Goal: Communication & Community: Answer question/provide support

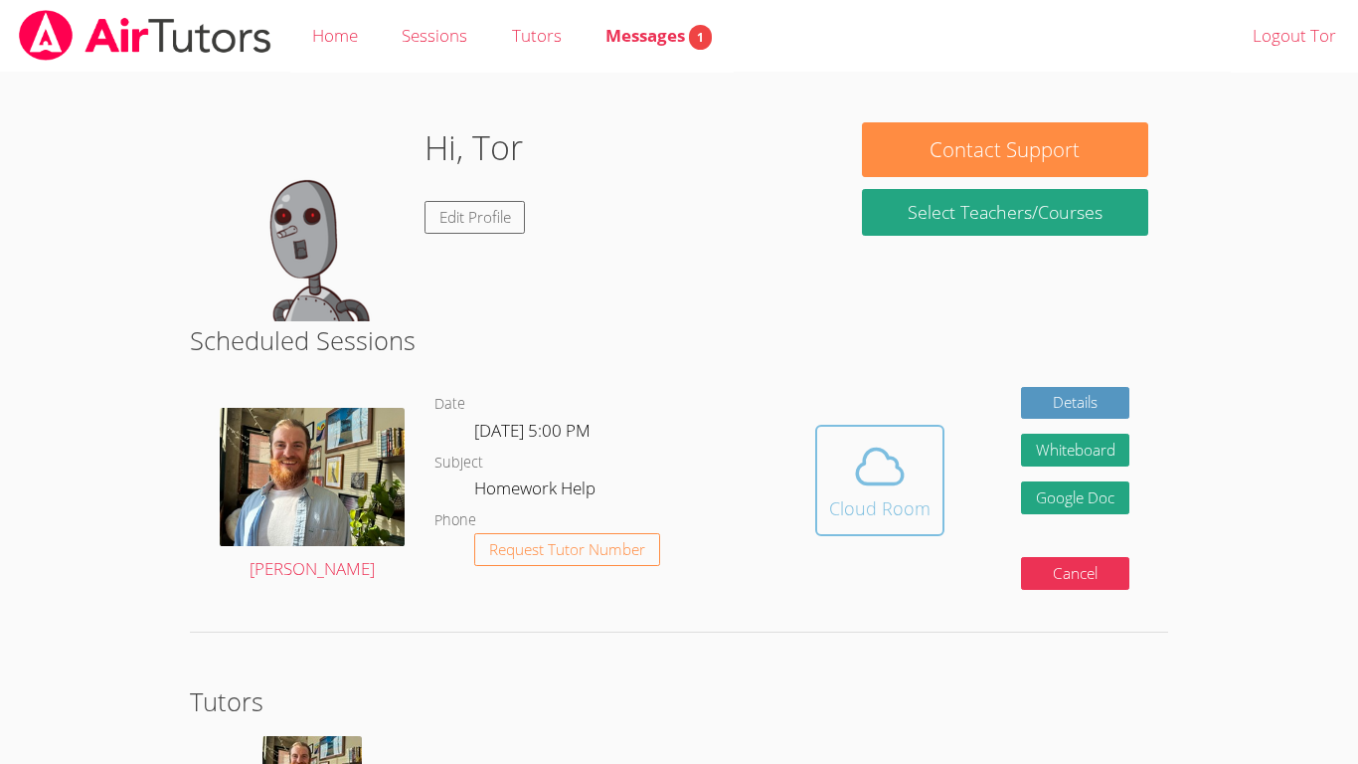
click at [877, 509] on div "Cloud Room" at bounding box center [879, 508] width 101 height 28
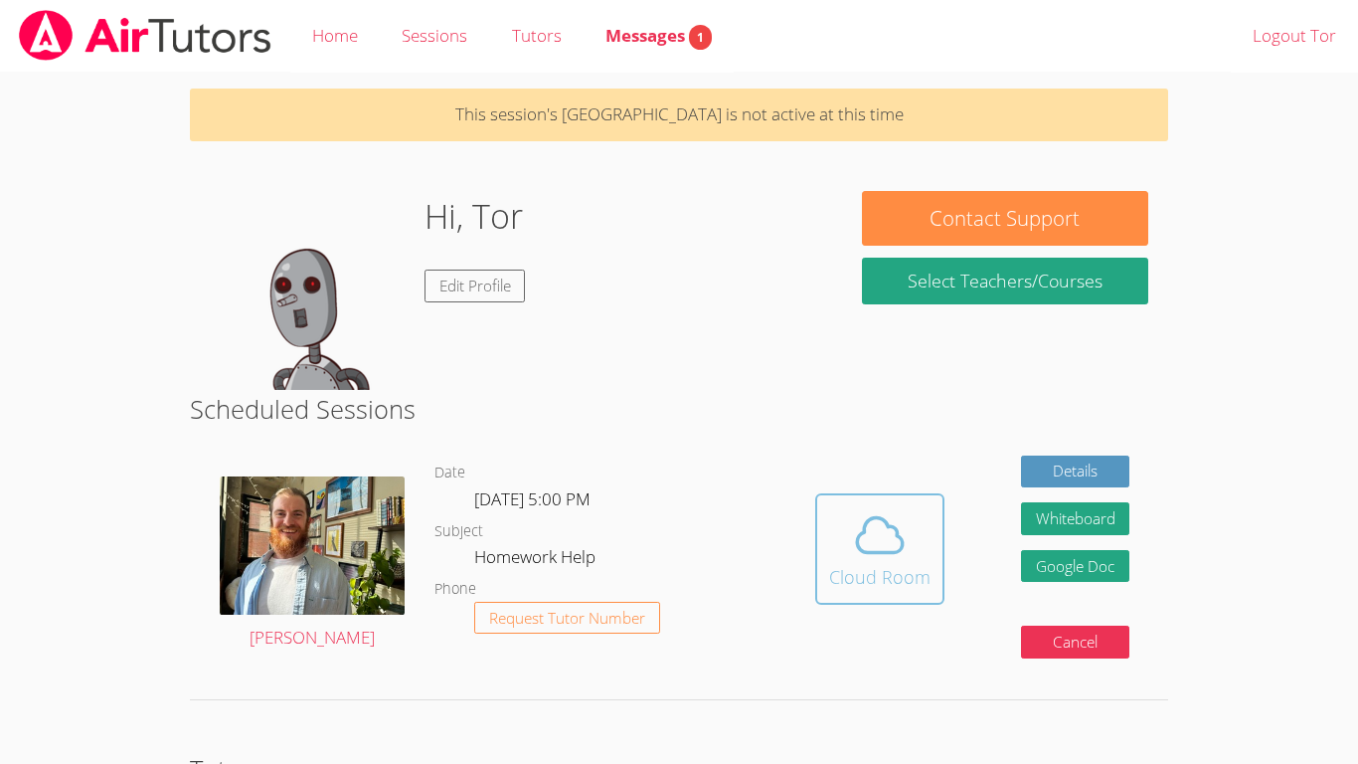
click at [871, 549] on icon at bounding box center [880, 535] width 56 height 56
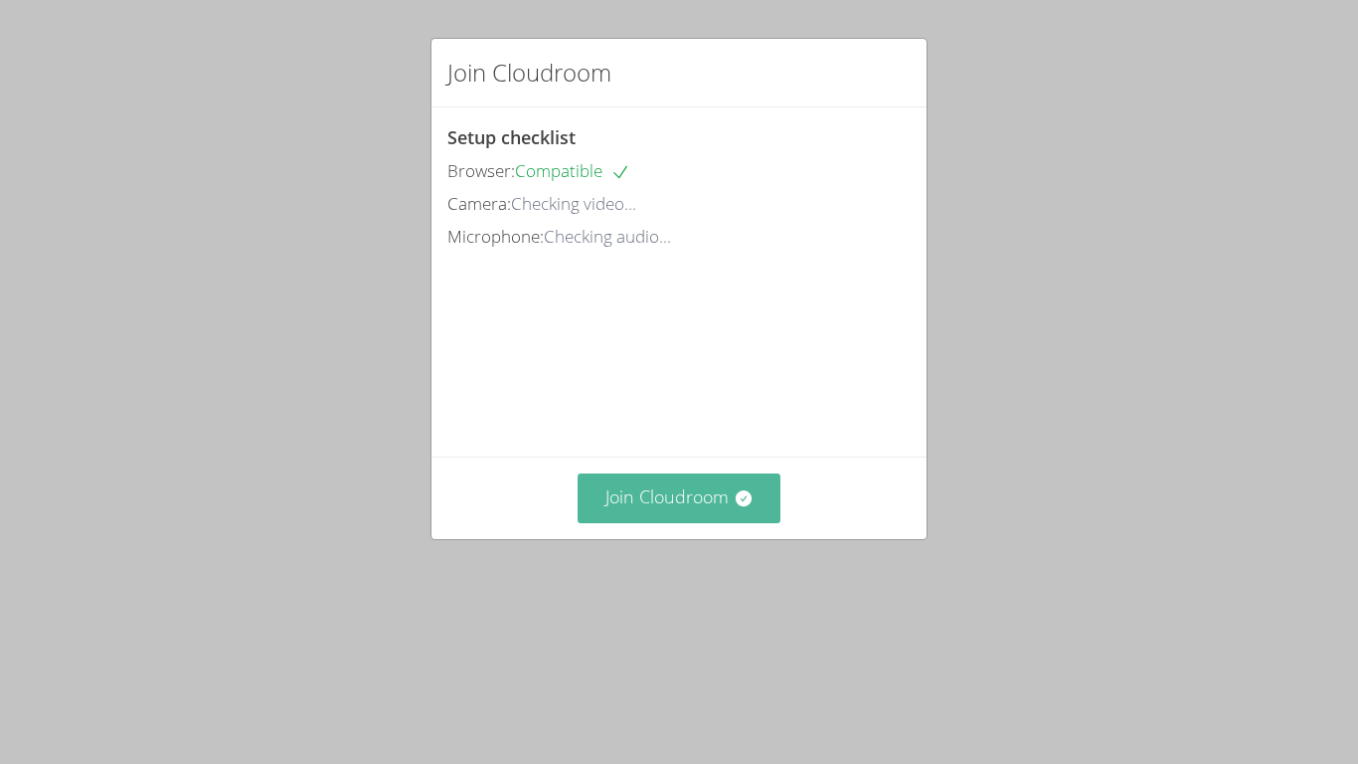
click at [719, 522] on button "Join Cloudroom" at bounding box center [680, 497] width 204 height 49
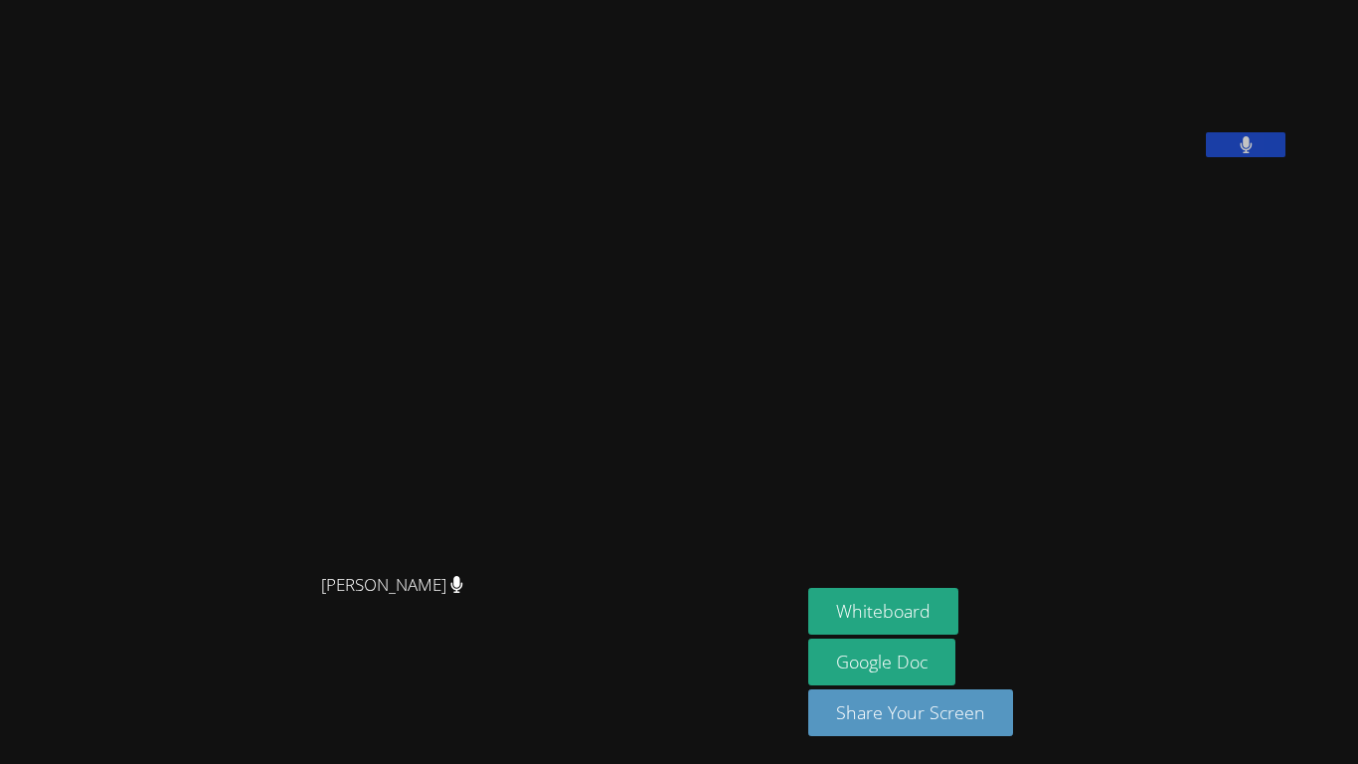
drag, startPoint x: 979, startPoint y: 659, endPoint x: 790, endPoint y: 126, distance: 565.5
drag, startPoint x: 308, startPoint y: 293, endPoint x: 343, endPoint y: 297, distance: 35.0
click at [310, 287] on video at bounding box center [401, 342] width 298 height 442
click at [508, 592] on div "[PERSON_NAME]" at bounding box center [400, 603] width 785 height 80
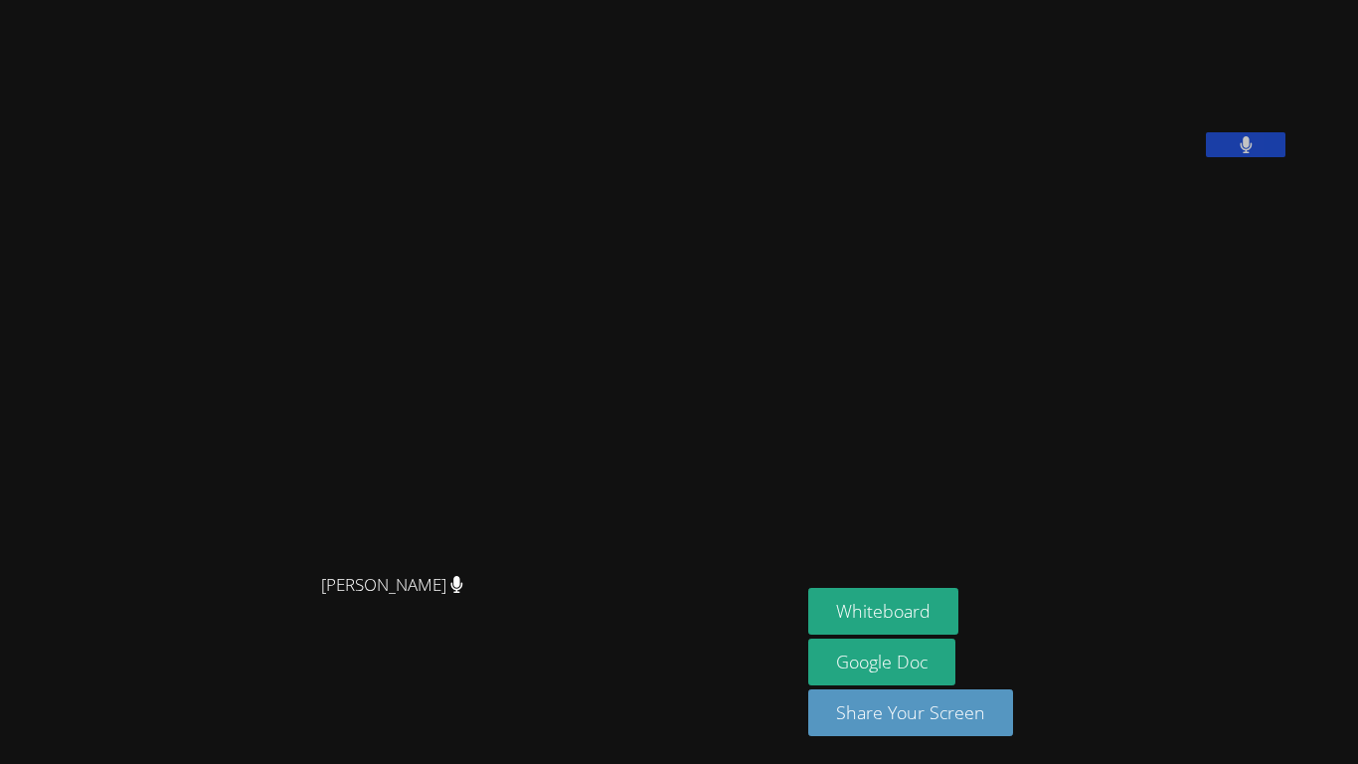
click at [508, 592] on div "[PERSON_NAME]" at bounding box center [400, 603] width 785 height 80
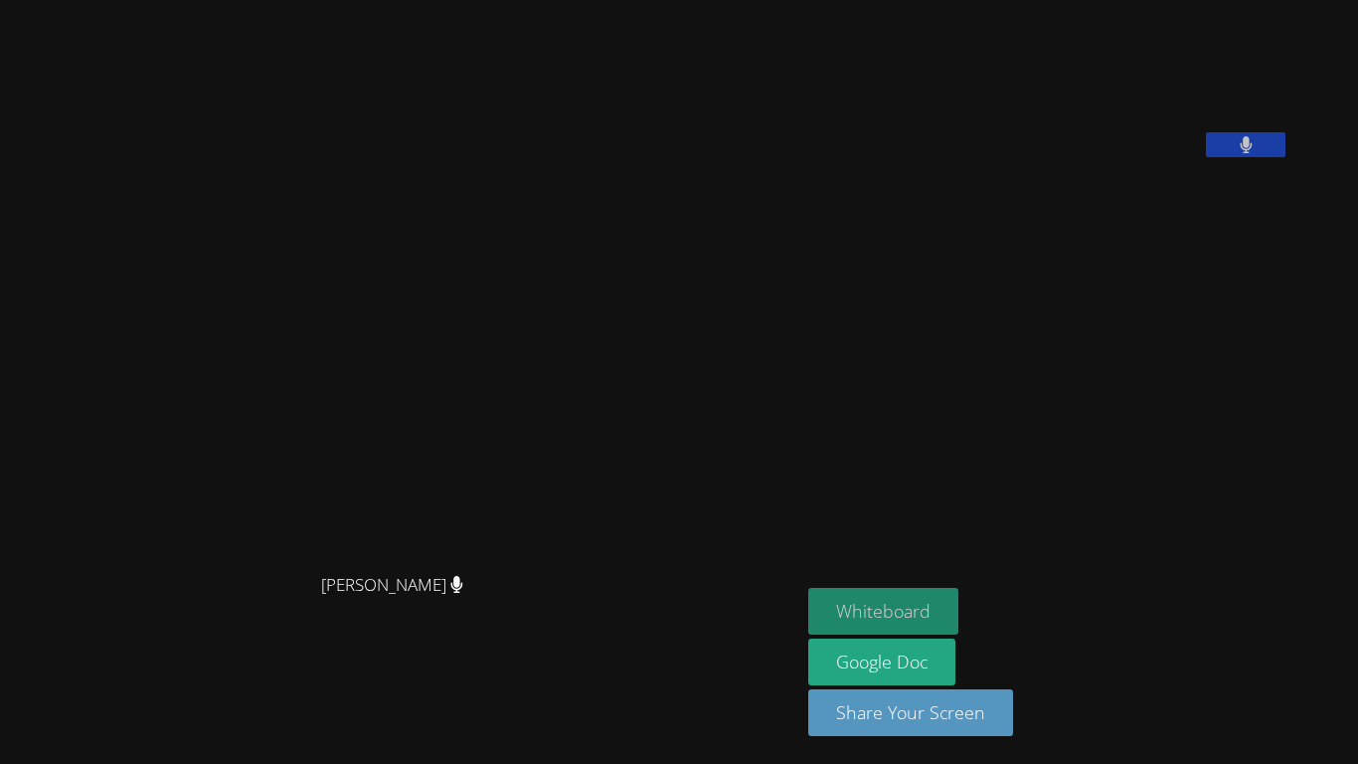
click at [937, 610] on button "Whiteboard" at bounding box center [883, 611] width 150 height 47
